Goal: Information Seeking & Learning: Learn about a topic

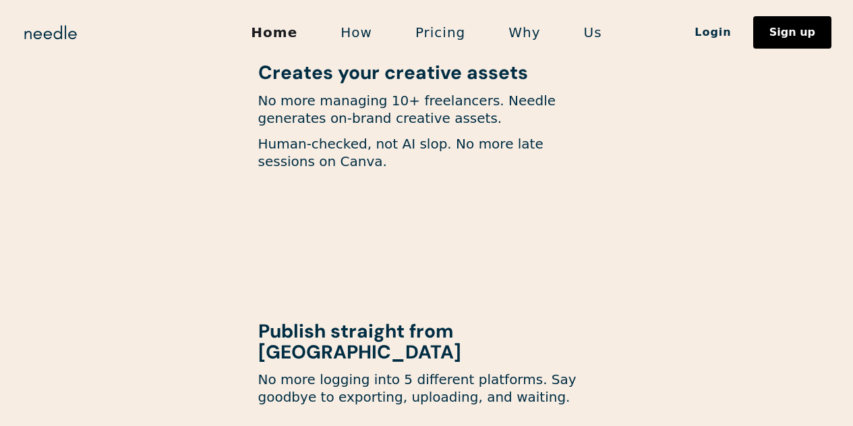
scroll to position [1081, 0]
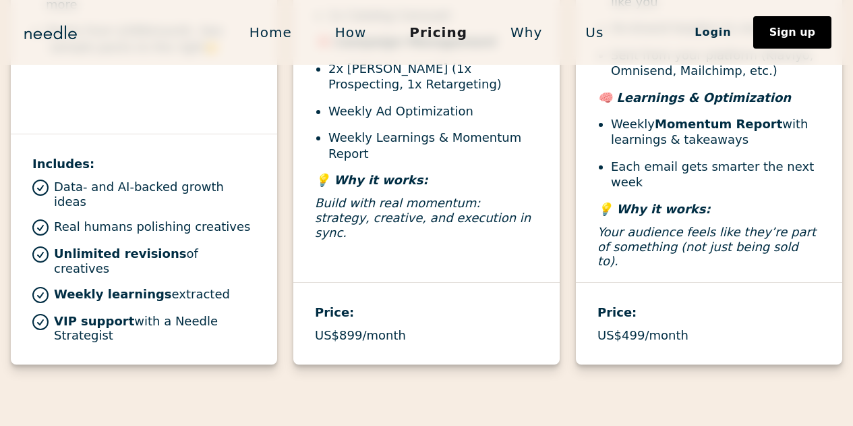
scroll to position [826, 0]
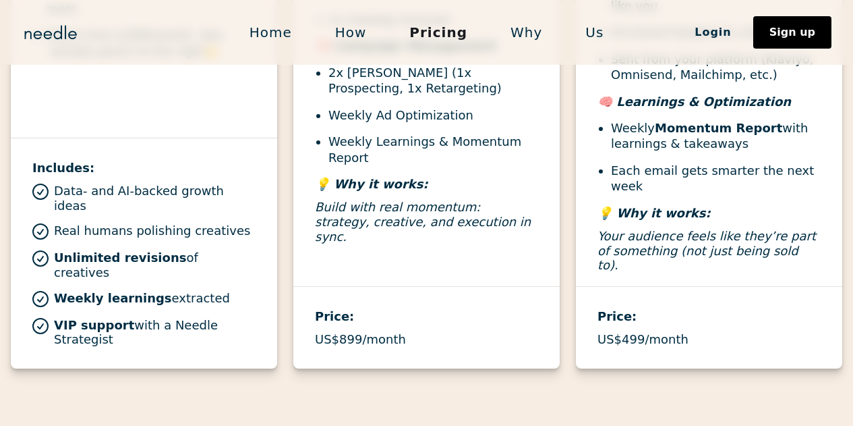
click at [366, 39] on link "How" at bounding box center [351, 32] width 75 height 28
click at [359, 31] on link "How" at bounding box center [351, 32] width 75 height 28
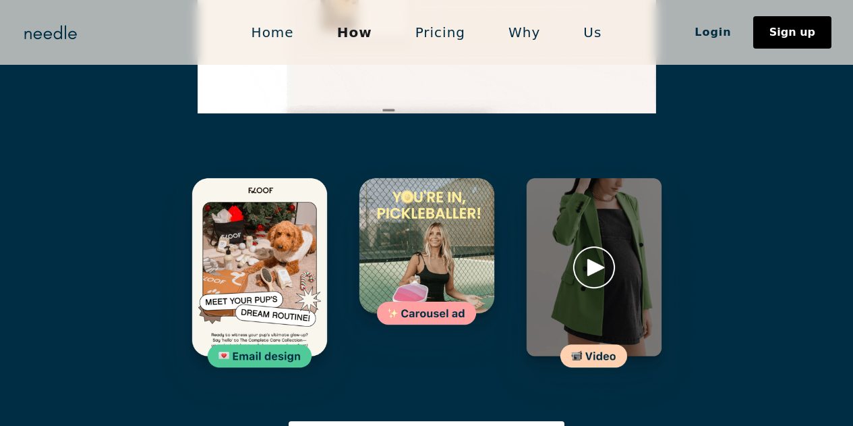
scroll to position [2000, 0]
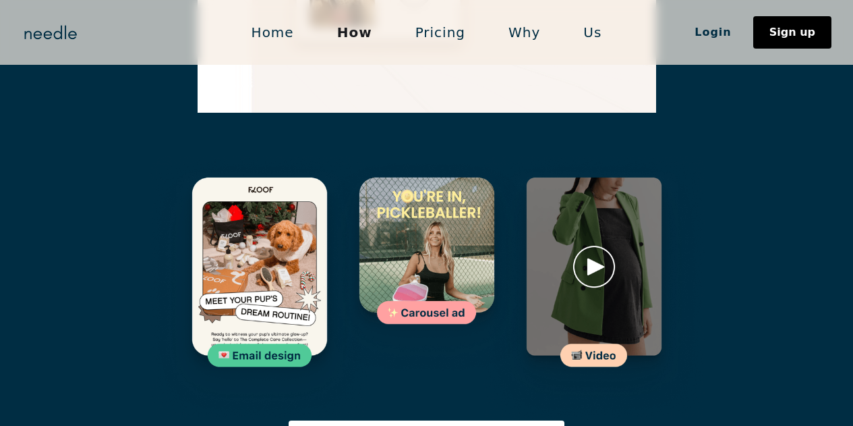
click at [602, 198] on img at bounding box center [594, 288] width 221 height 264
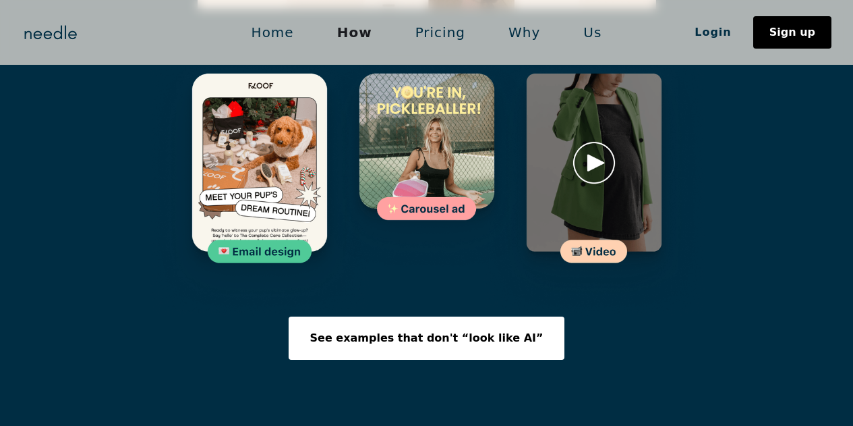
scroll to position [2108, 0]
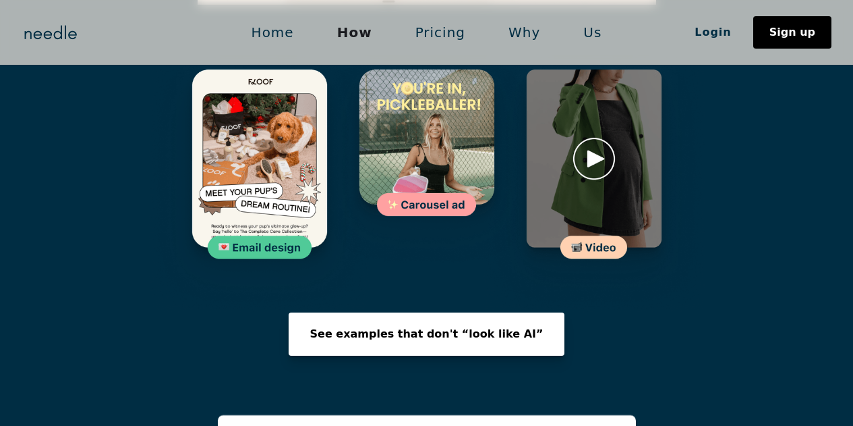
click at [457, 312] on link "See examples that don't “look like AI”" at bounding box center [427, 333] width 276 height 43
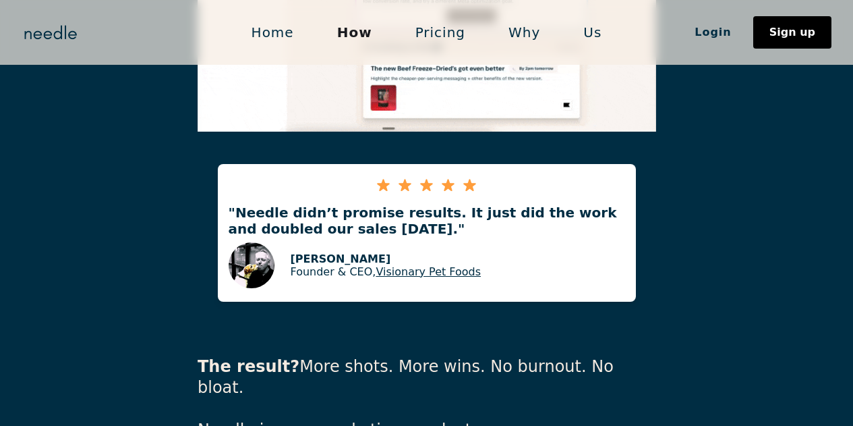
scroll to position [2953, 0]
